Goal: Task Accomplishment & Management: Manage account settings

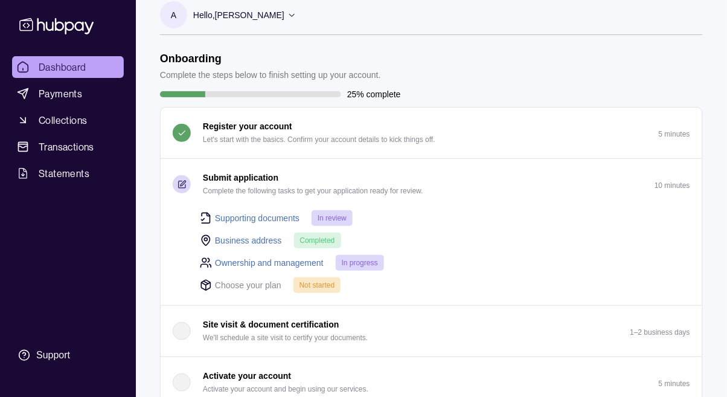
scroll to position [16, 0]
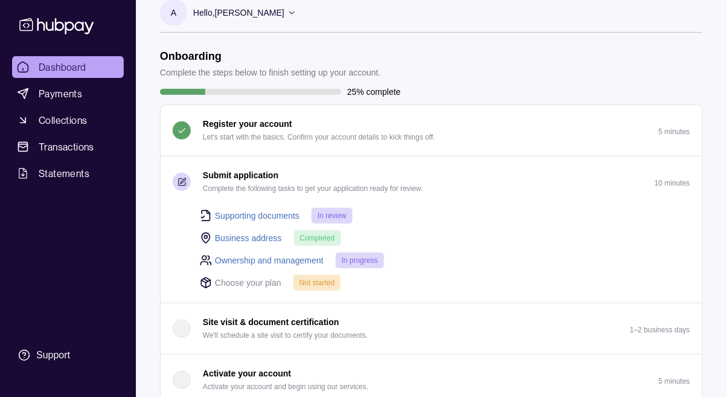
click at [290, 260] on link "Ownership and management" at bounding box center [269, 260] width 109 height 13
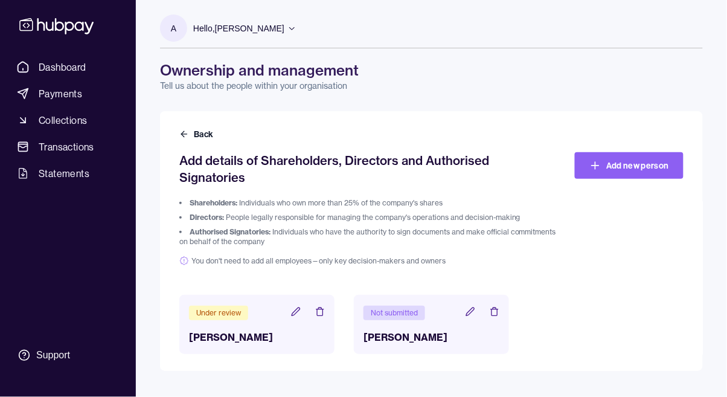
scroll to position [28, 0]
click at [471, 307] on icon at bounding box center [471, 312] width 10 height 10
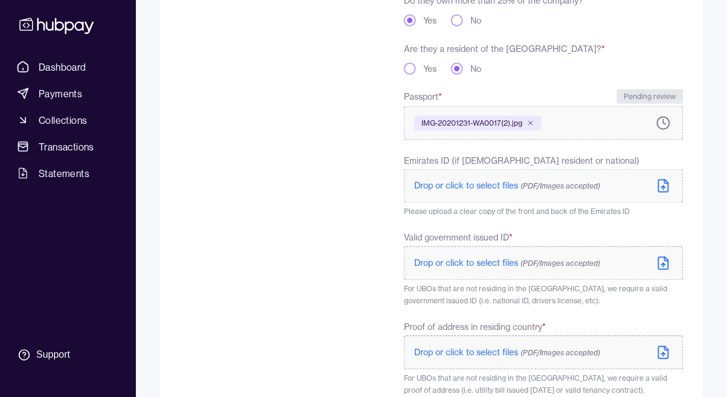
scroll to position [334, 0]
click at [478, 266] on span "Drop or click to select files (PDF/Images accepted)" at bounding box center [507, 262] width 186 height 11
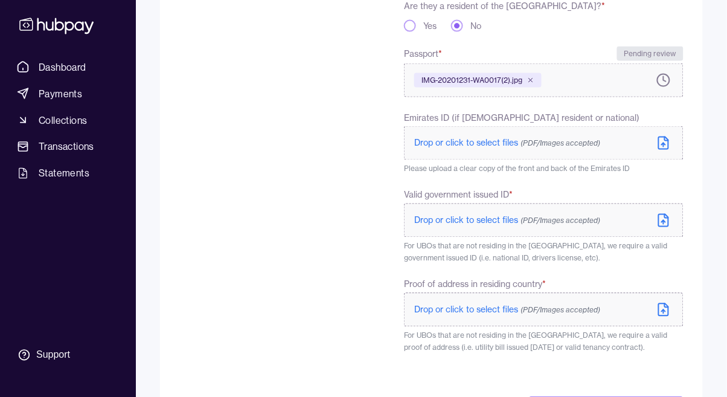
scroll to position [392, 0]
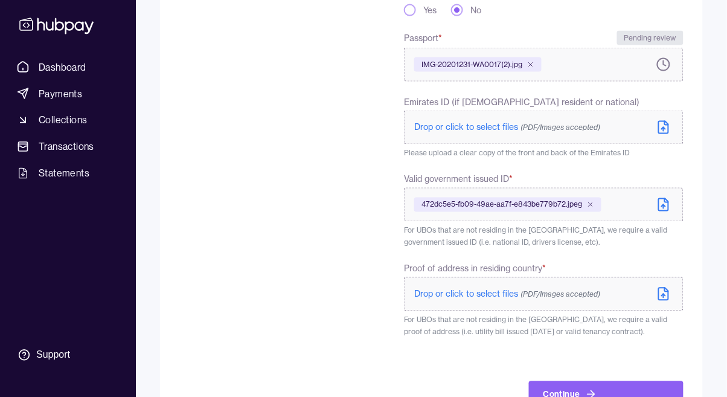
click at [477, 298] on span "Drop or click to select files (PDF/Images accepted)" at bounding box center [507, 294] width 186 height 11
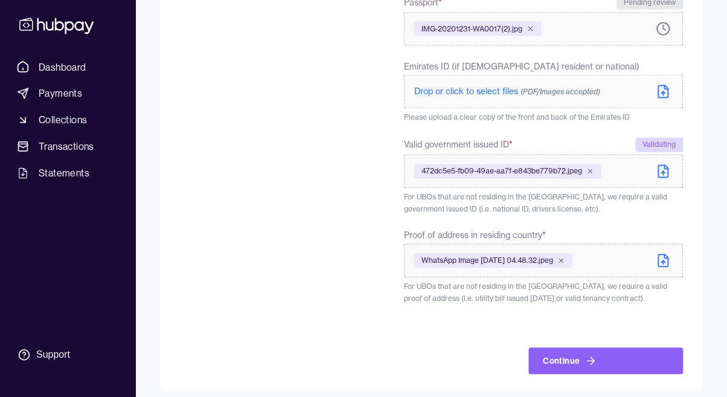
scroll to position [437, 0]
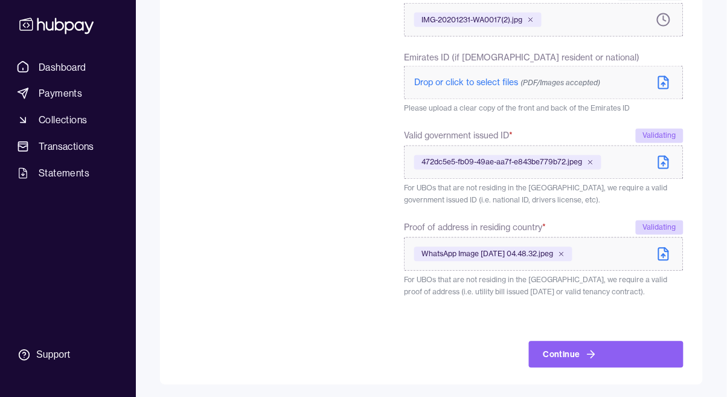
click at [604, 351] on button "Continue" at bounding box center [606, 354] width 155 height 27
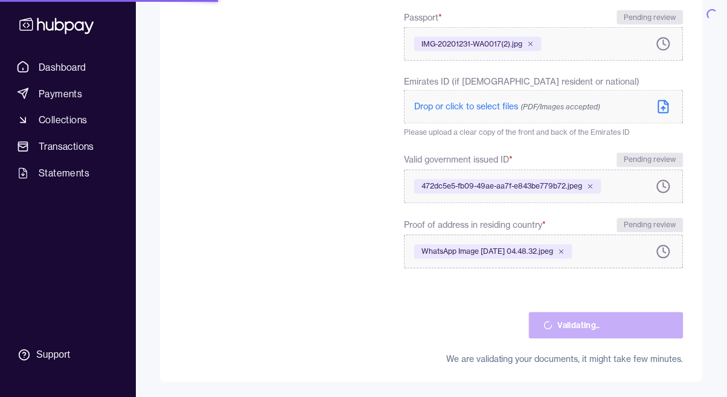
scroll to position [412, 0]
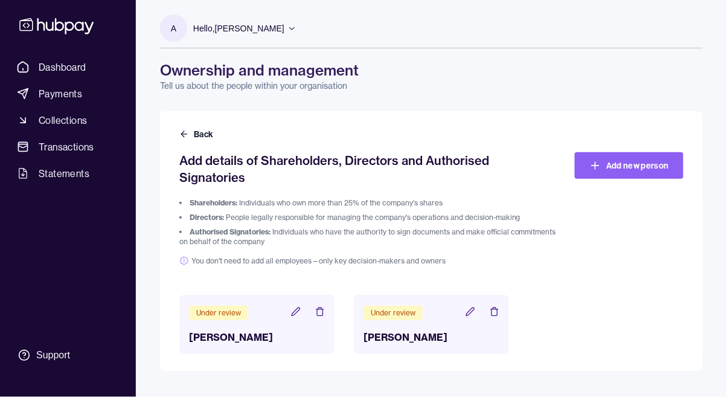
click at [53, 66] on span "Dashboard" at bounding box center [63, 67] width 48 height 14
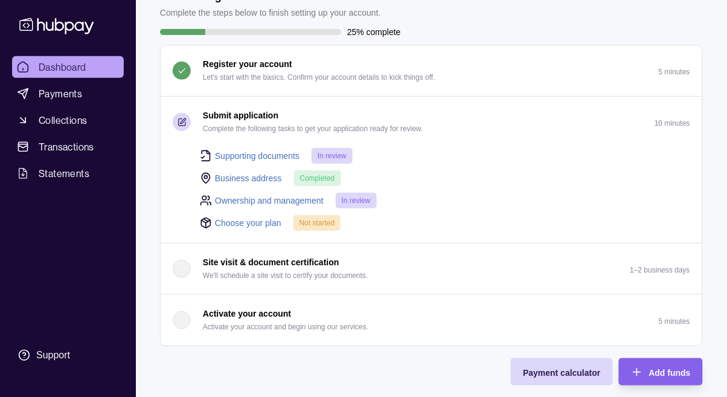
scroll to position [77, 0]
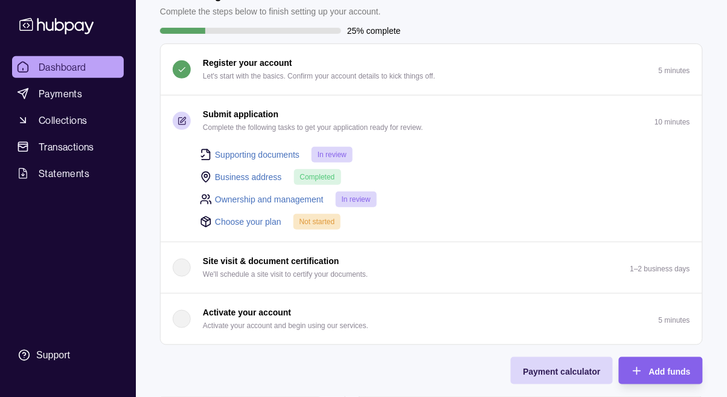
click at [236, 226] on link "Choose your plan" at bounding box center [248, 221] width 66 height 13
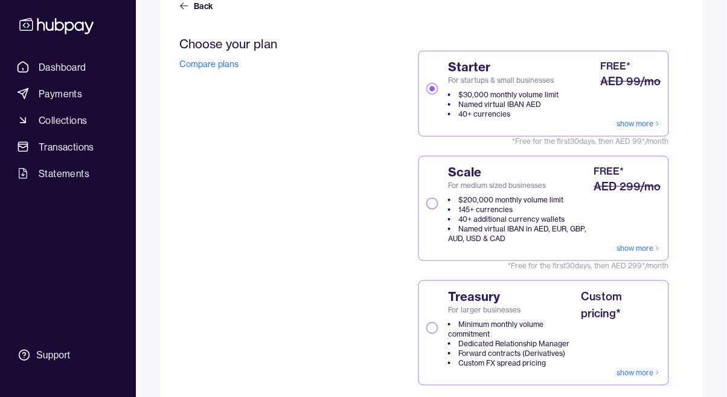
scroll to position [120, 0]
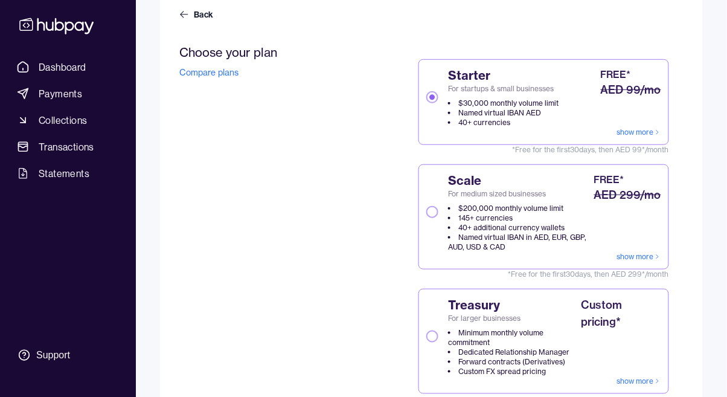
click at [426, 216] on div "Scale For medium sized businesses $200,000 monthly volume limit 145+ currencies…" at bounding box center [508, 212] width 165 height 80
click at [426, 216] on button "Scale For medium sized businesses $200,000 monthly volume limit 145+ currencies…" at bounding box center [432, 212] width 12 height 12
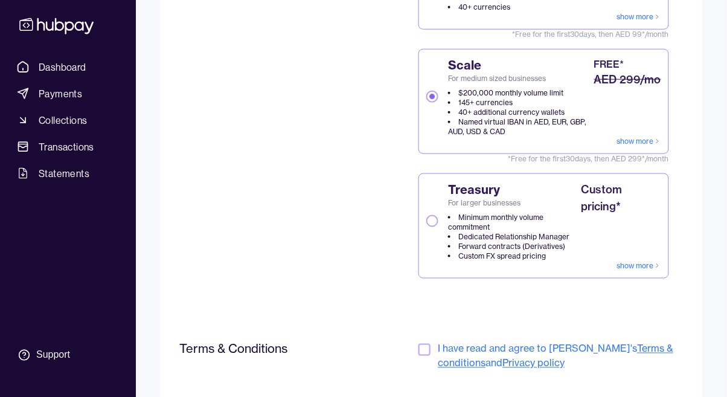
scroll to position [271, 0]
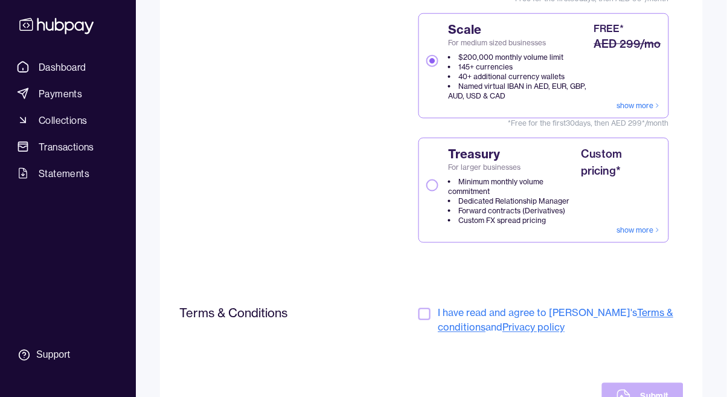
click at [423, 316] on button "button" at bounding box center [425, 314] width 12 height 12
click at [640, 396] on button "Submit" at bounding box center [643, 396] width 82 height 27
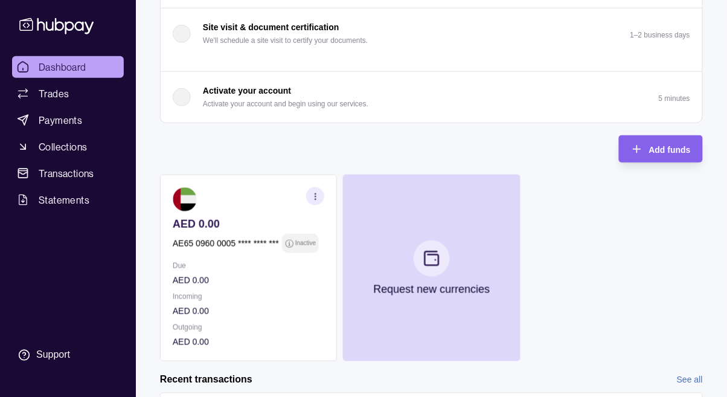
scroll to position [222, 0]
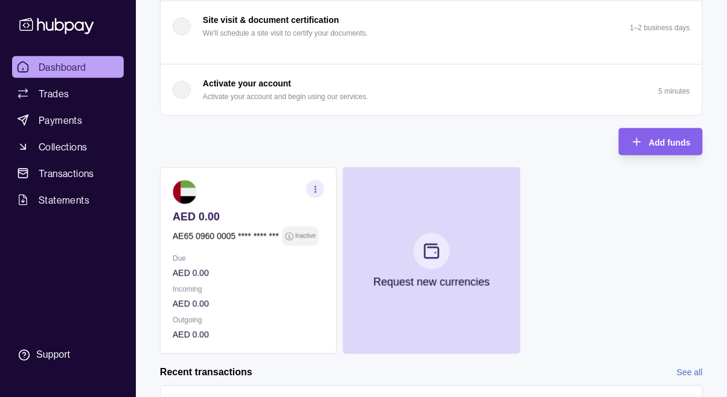
click at [436, 269] on section at bounding box center [432, 251] width 36 height 36
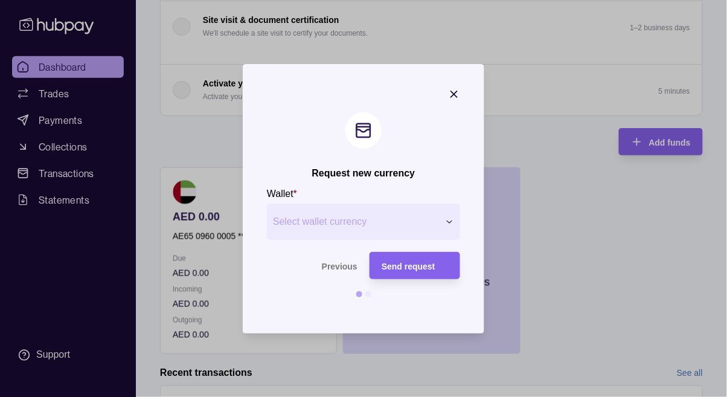
click at [403, 229] on span "Select wallet currency" at bounding box center [356, 221] width 166 height 14
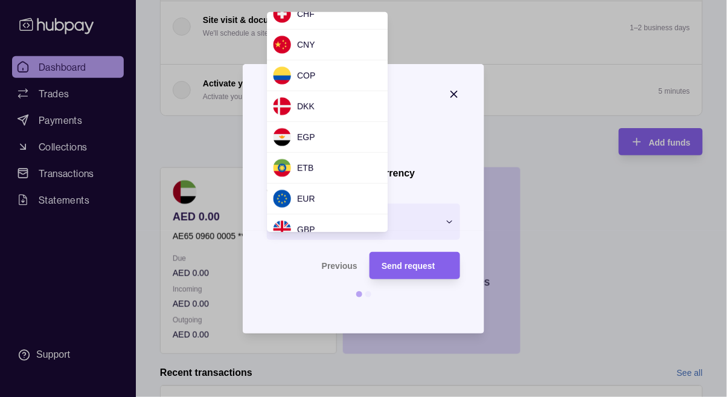
scroll to position [116, 0]
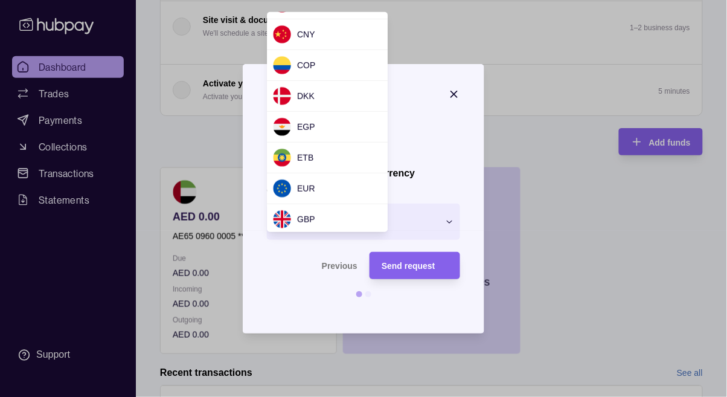
click at [327, 194] on div "EUR" at bounding box center [327, 188] width 121 height 31
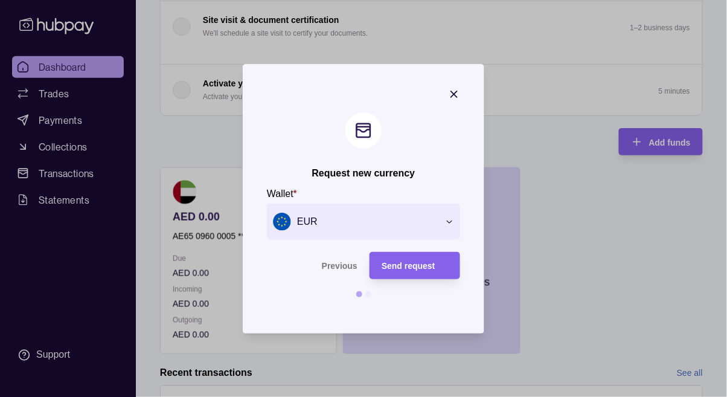
click at [428, 271] on span "Send request" at bounding box center [409, 266] width 54 height 10
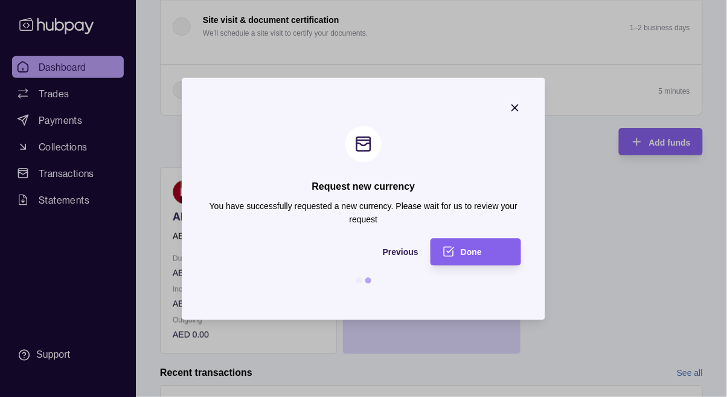
click at [486, 259] on div "Done" at bounding box center [485, 252] width 48 height 14
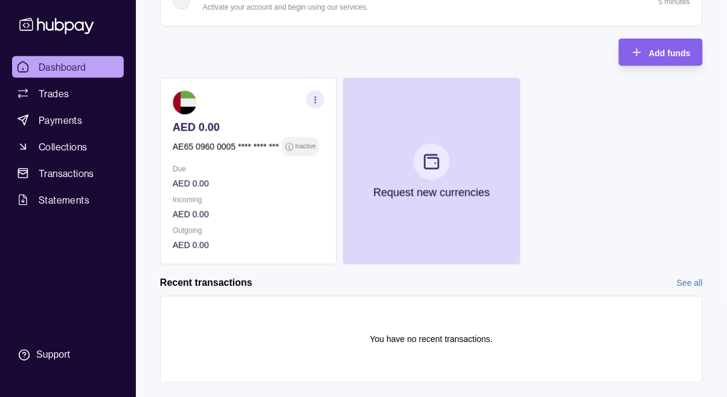
scroll to position [303, 0]
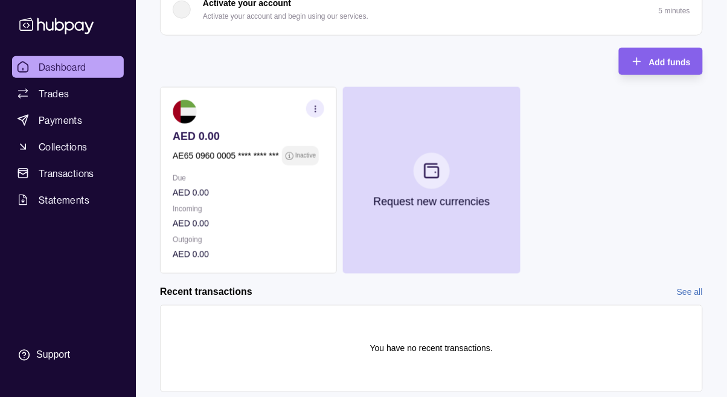
click at [431, 178] on icon at bounding box center [432, 171] width 14 height 14
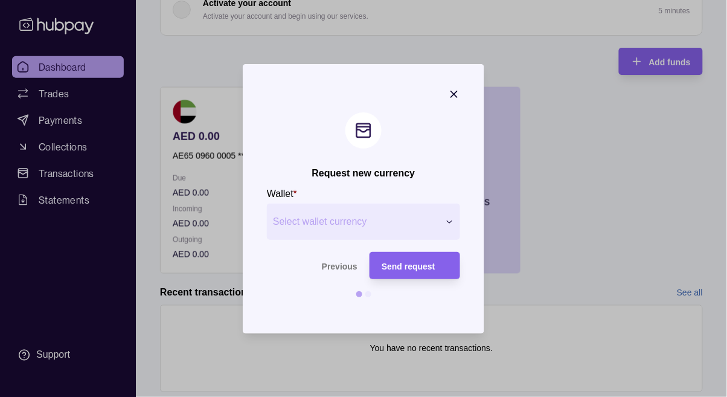
click at [435, 218] on span "Select wallet currency" at bounding box center [356, 221] width 166 height 14
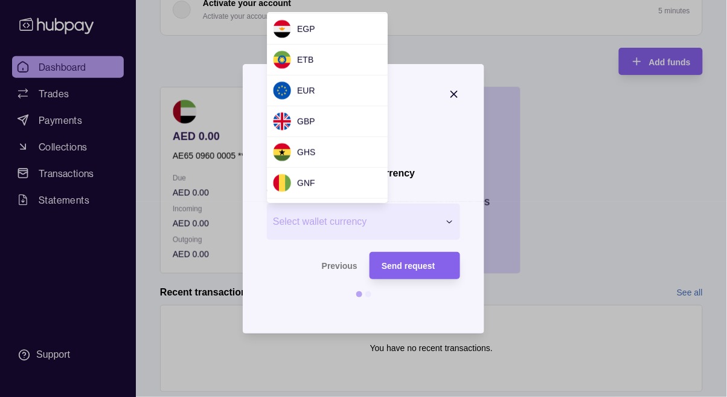
scroll to position [218, 0]
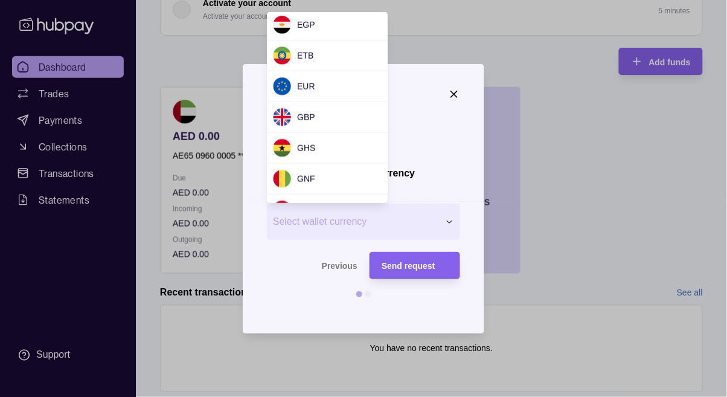
click at [340, 115] on div "GBP" at bounding box center [327, 117] width 121 height 31
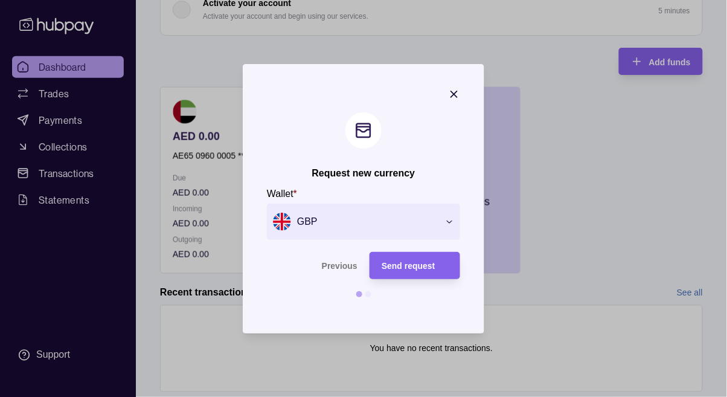
click at [425, 265] on span "Send request" at bounding box center [409, 266] width 54 height 10
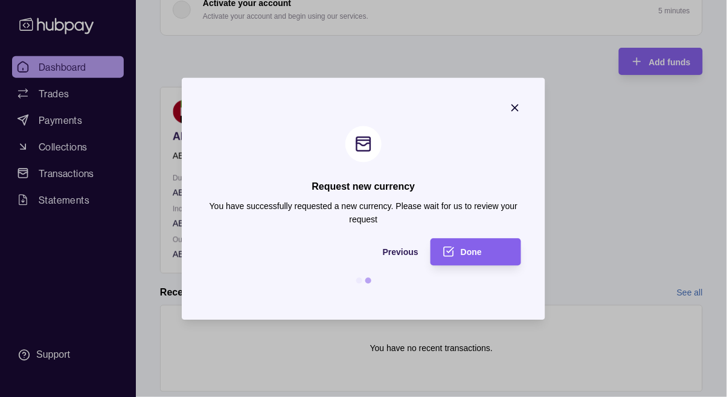
click at [475, 251] on span "Done" at bounding box center [471, 253] width 21 height 10
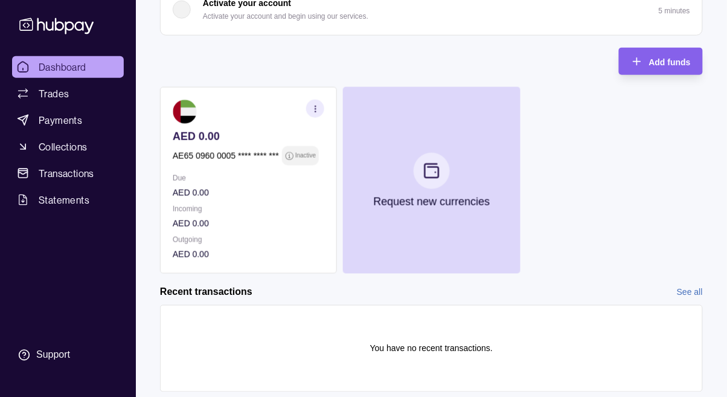
click at [60, 86] on span "Trades" at bounding box center [54, 93] width 30 height 14
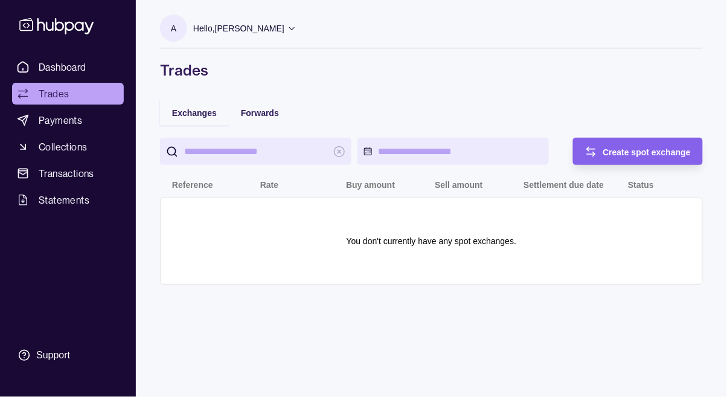
click at [74, 124] on span "Payments" at bounding box center [60, 120] width 43 height 14
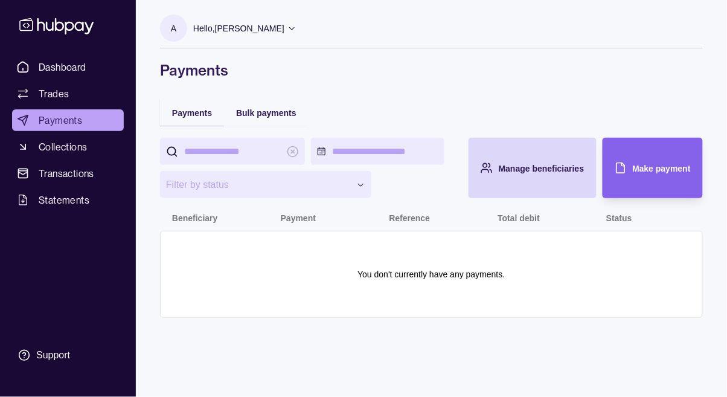
click at [72, 149] on span "Collections" at bounding box center [63, 147] width 48 height 14
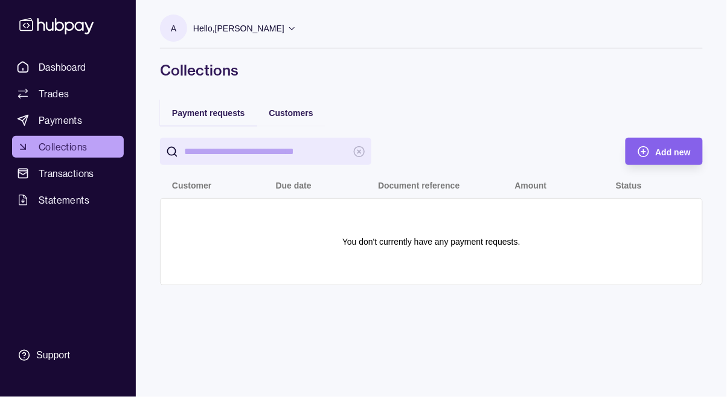
click at [77, 181] on link "Transactions" at bounding box center [68, 173] width 112 height 22
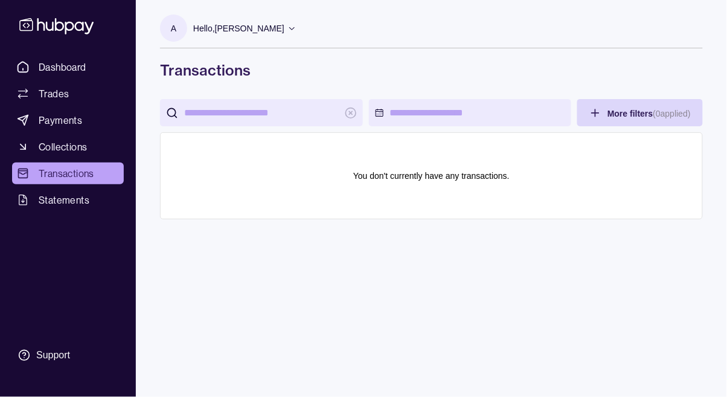
click at [71, 206] on span "Statements" at bounding box center [64, 200] width 51 height 14
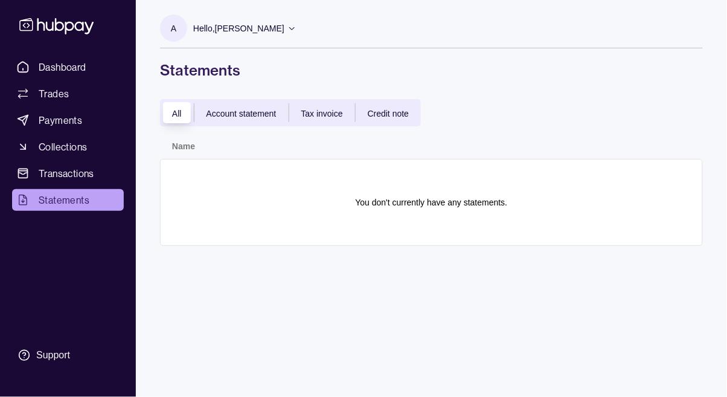
click at [88, 60] on link "Dashboard" at bounding box center [68, 67] width 112 height 22
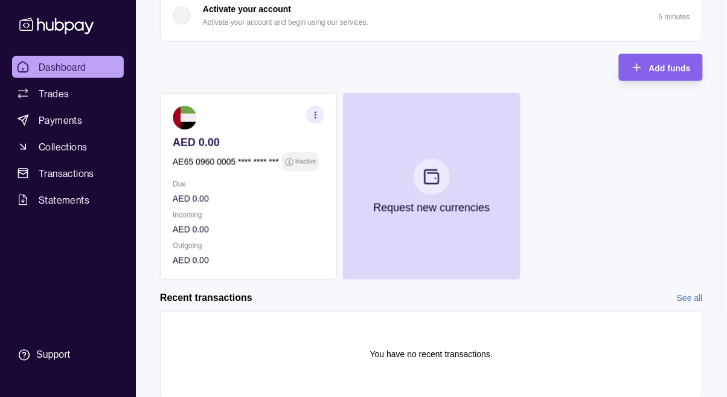
scroll to position [291, 0]
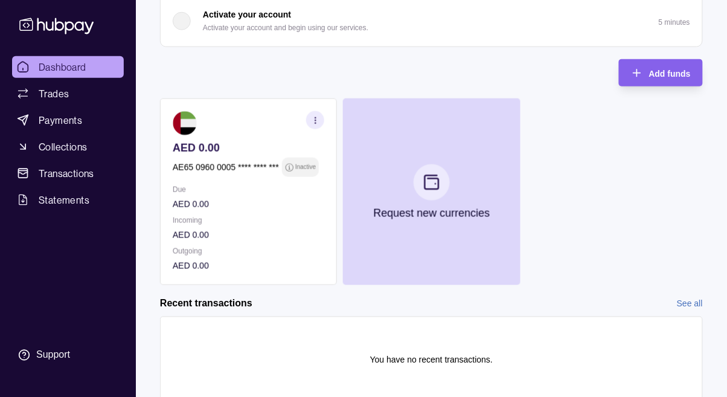
click at [315, 128] on section "button" at bounding box center [315, 120] width 18 height 18
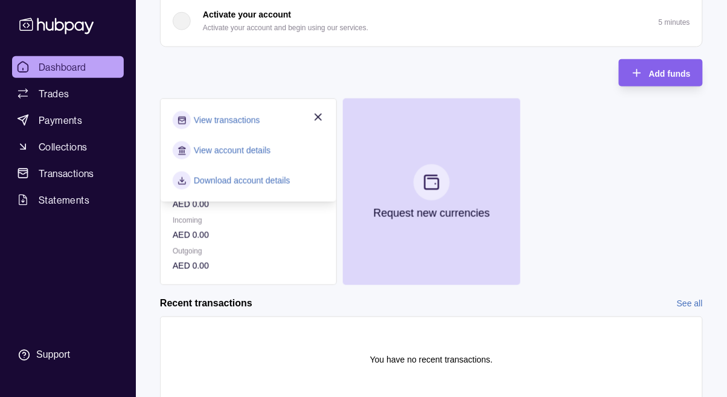
click at [257, 153] on link "View account details" at bounding box center [232, 150] width 77 height 13
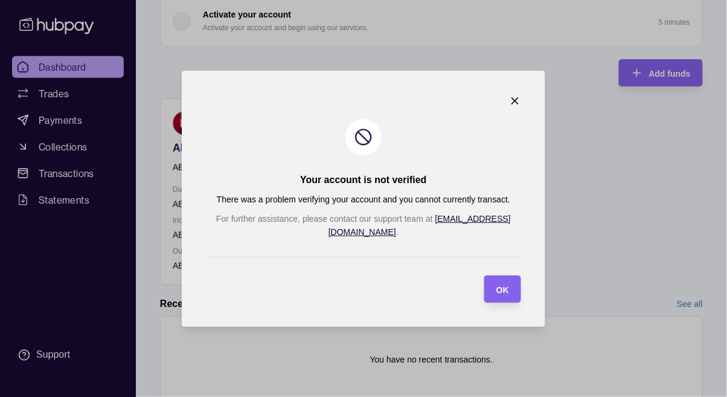
click at [507, 284] on span "OK" at bounding box center [502, 289] width 13 height 10
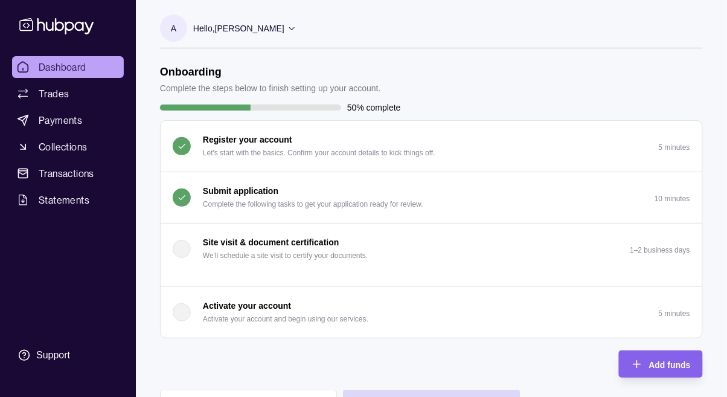
scroll to position [0, 0]
click at [274, 28] on p "Hello, [PERSON_NAME]" at bounding box center [238, 28] width 91 height 13
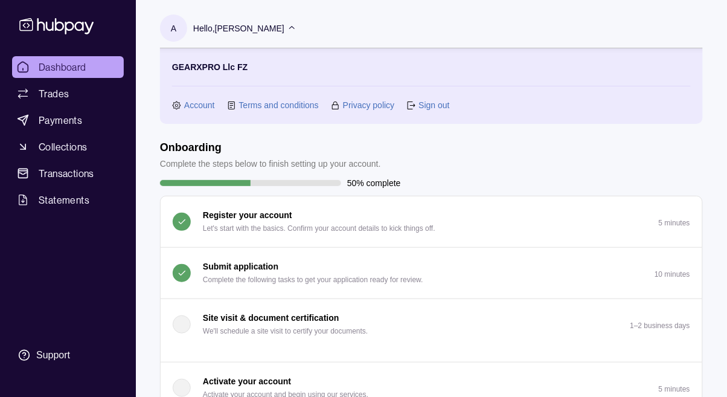
click at [198, 109] on link "Account" at bounding box center [199, 104] width 31 height 13
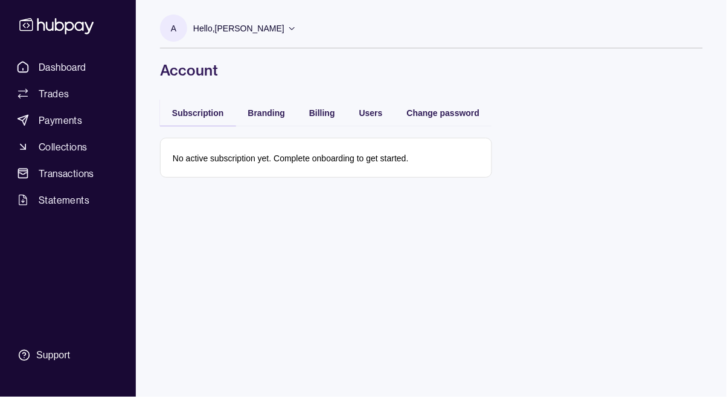
click at [269, 119] on div "Branding" at bounding box center [266, 112] width 37 height 14
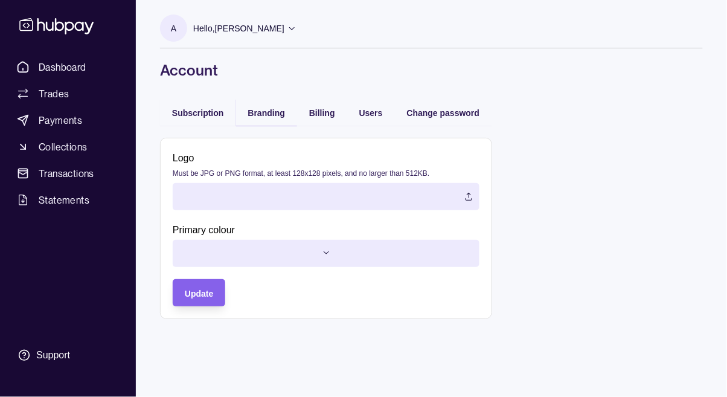
click at [326, 116] on span "Billing" at bounding box center [322, 113] width 26 height 10
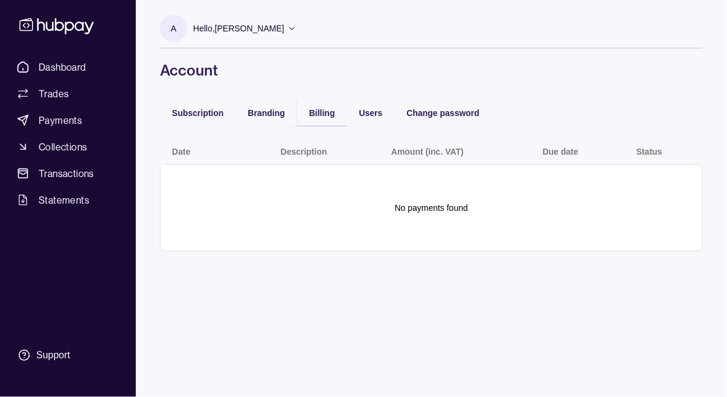
click at [379, 114] on span "Users" at bounding box center [371, 113] width 24 height 10
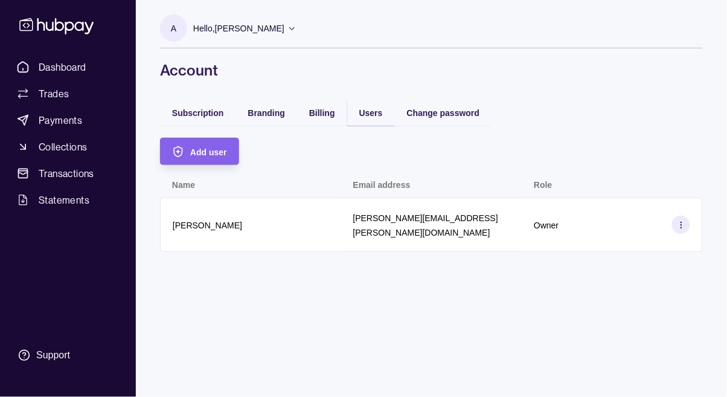
click at [217, 157] on div "Add user" at bounding box center [208, 151] width 37 height 14
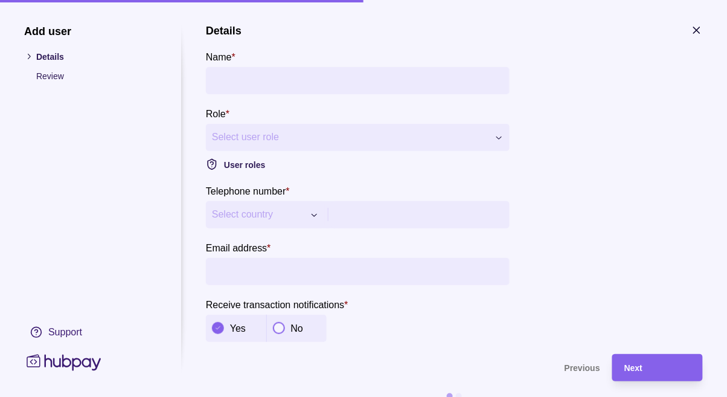
click at [475, 143] on span "Select user role" at bounding box center [350, 137] width 277 height 14
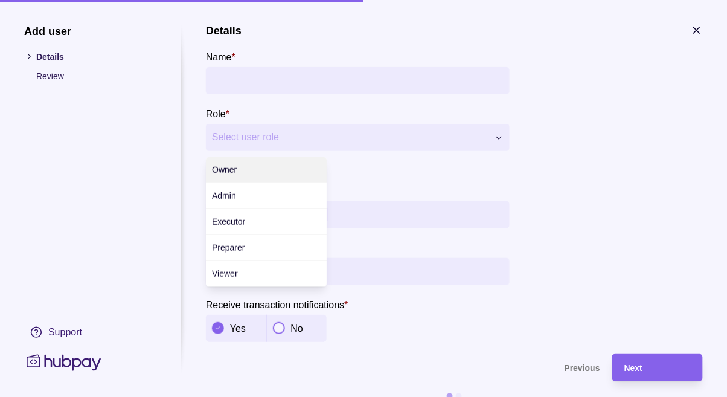
click at [574, 126] on div at bounding box center [363, 198] width 727 height 397
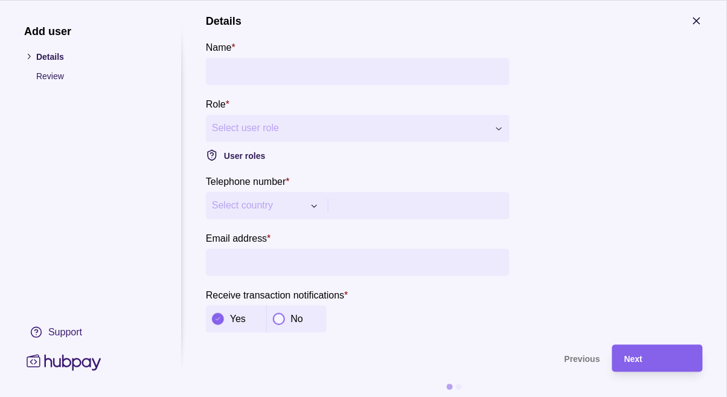
scroll to position [13, 0]
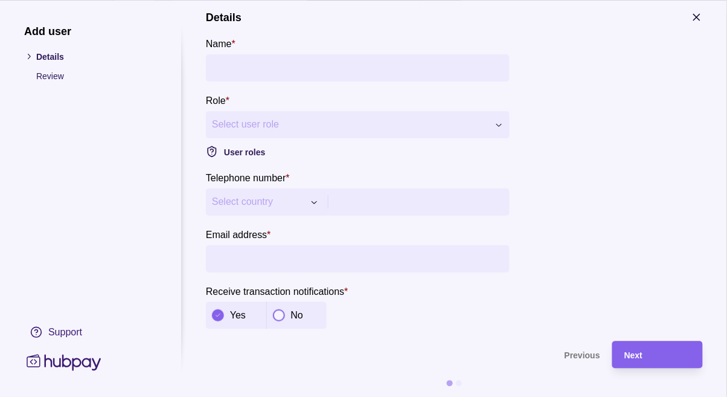
click at [296, 210] on button "Select country" at bounding box center [265, 201] width 119 height 27
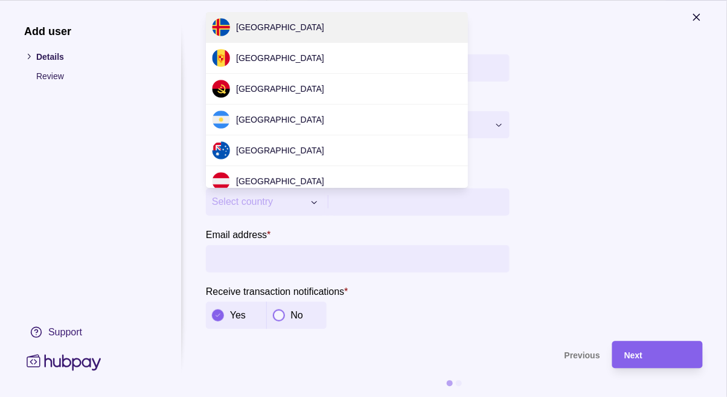
click at [274, 204] on div at bounding box center [363, 198] width 727 height 397
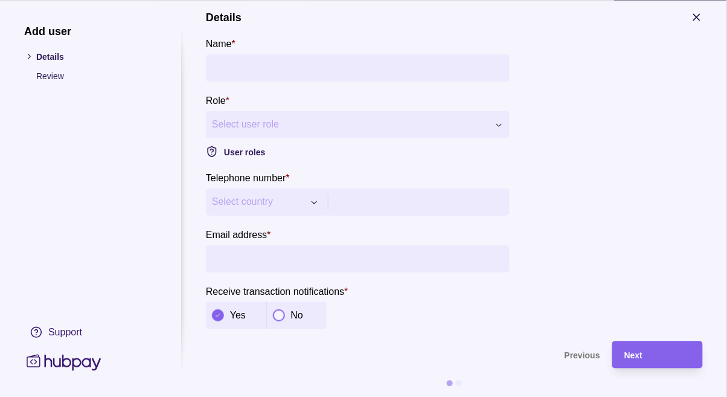
scroll to position [0, 0]
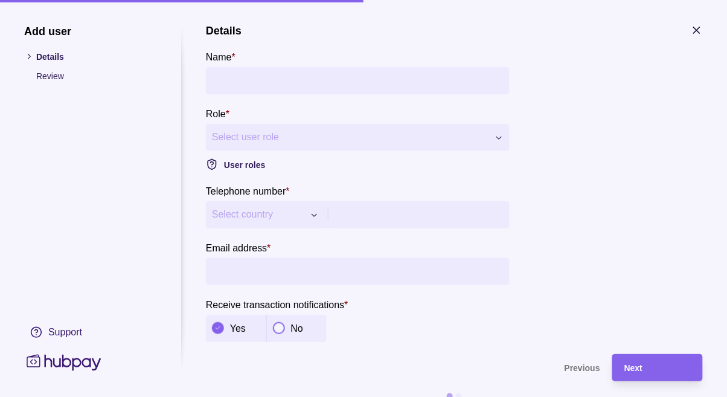
click at [701, 30] on icon "button" at bounding box center [697, 30] width 12 height 12
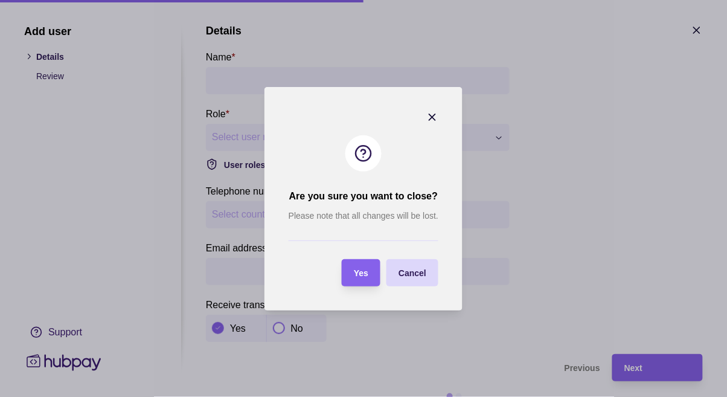
click at [368, 263] on div "Yes" at bounding box center [352, 272] width 33 height 27
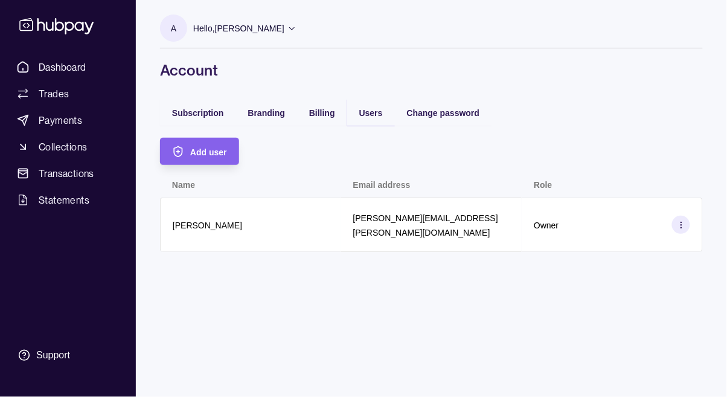
click at [46, 21] on icon at bounding box center [57, 25] width 80 height 22
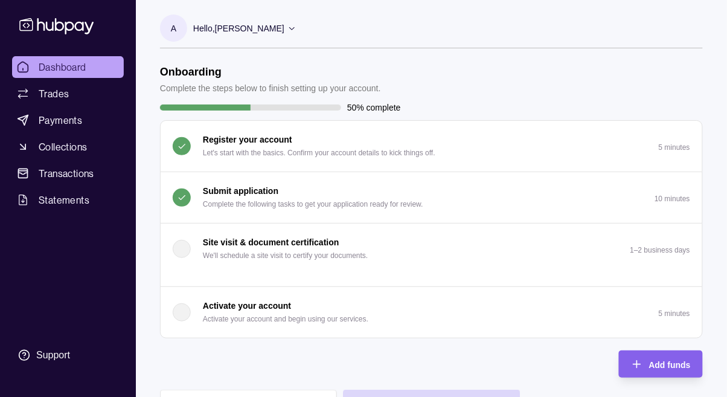
click at [48, 127] on link "Payments" at bounding box center [68, 120] width 112 height 22
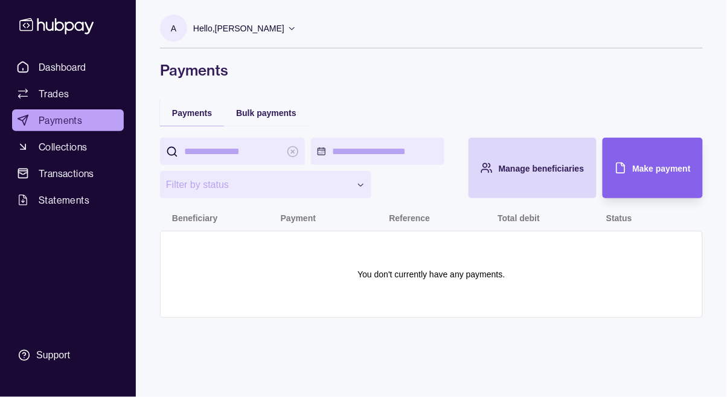
click at [44, 362] on div "Support" at bounding box center [53, 354] width 34 height 13
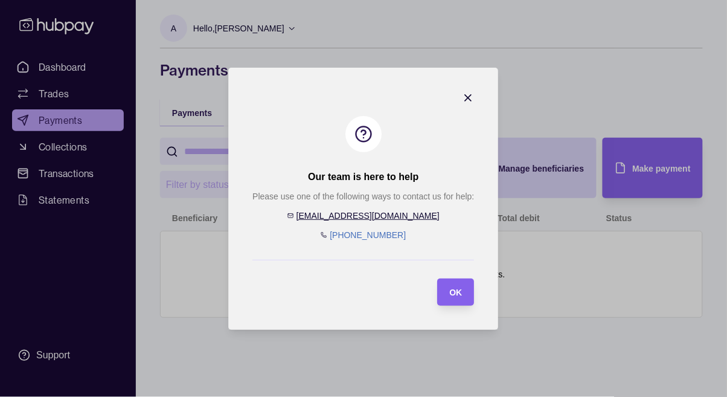
click at [475, 104] on icon "button" at bounding box center [469, 98] width 12 height 12
